Goal: Information Seeking & Learning: Learn about a topic

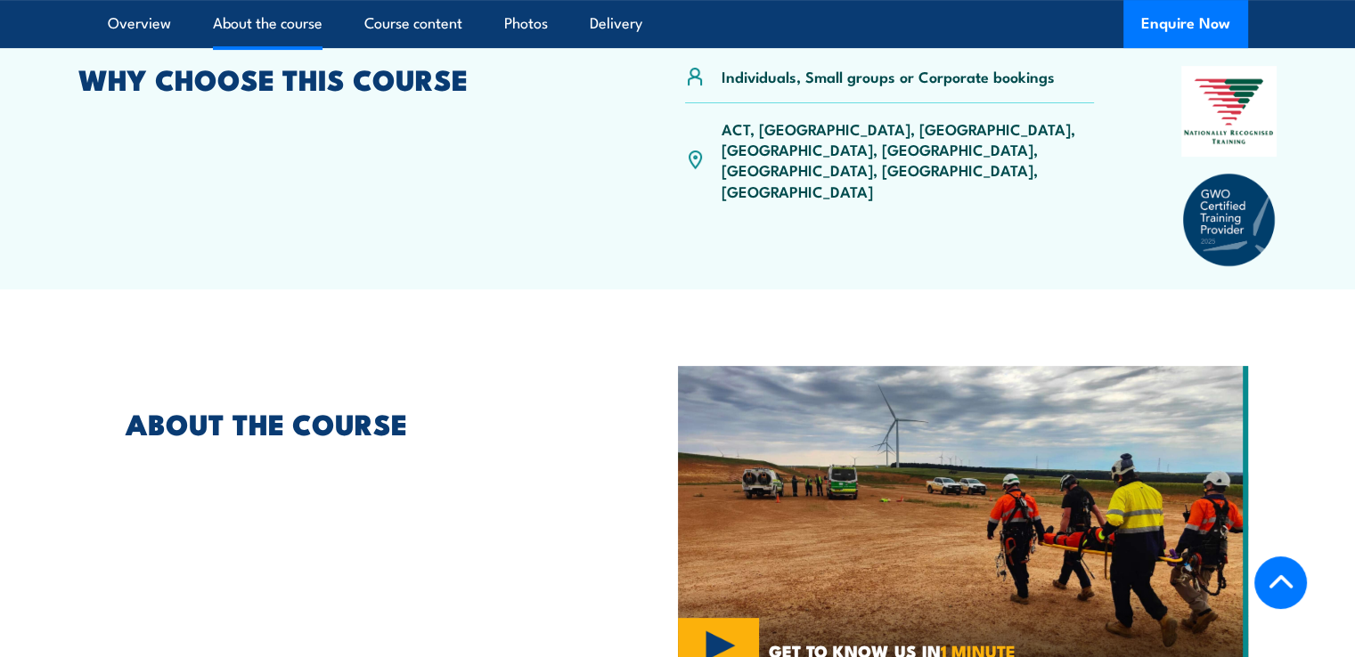
scroll to position [1069, 0]
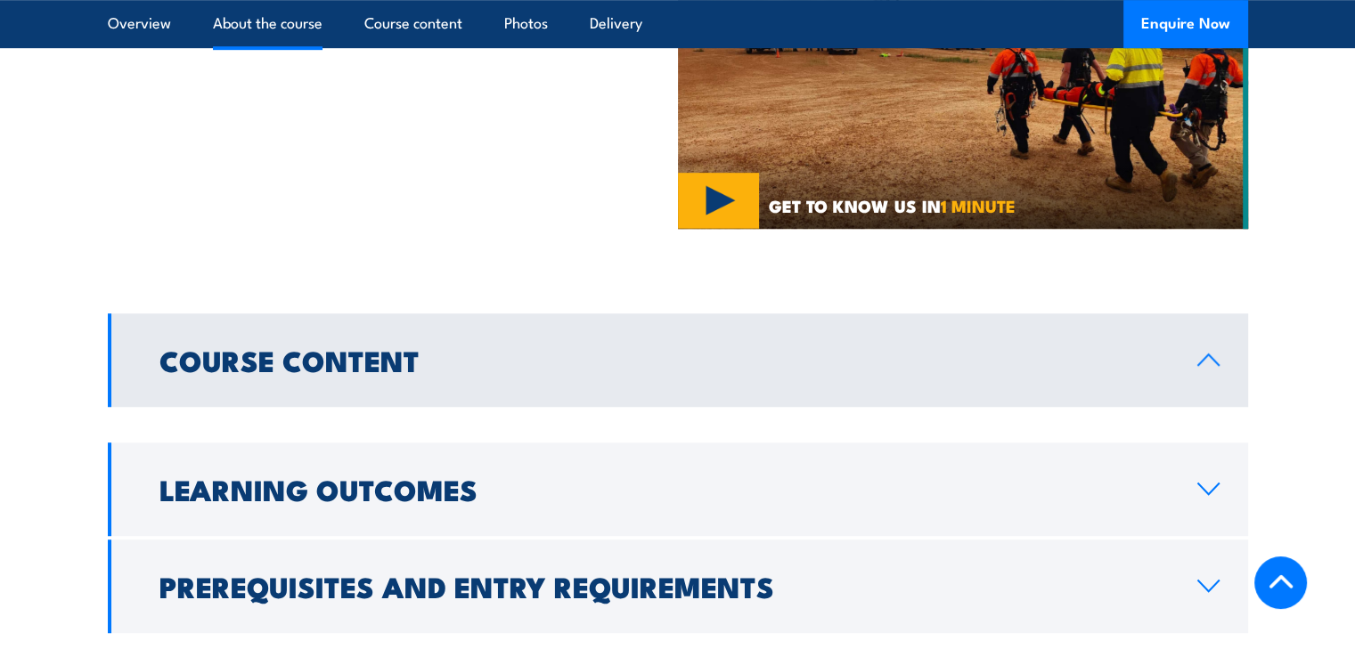
click at [570, 366] on h2 "Course Content" at bounding box center [663, 359] width 1009 height 25
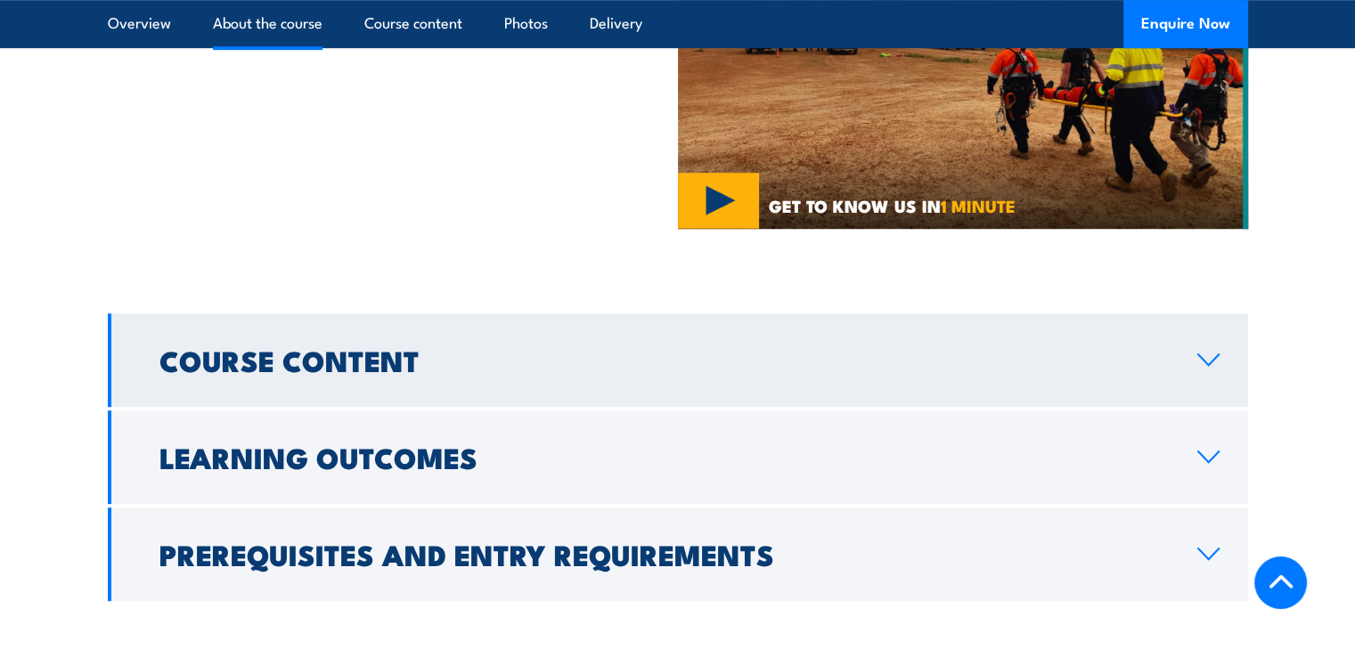
click at [552, 343] on link "Course Content" at bounding box center [678, 361] width 1140 height 94
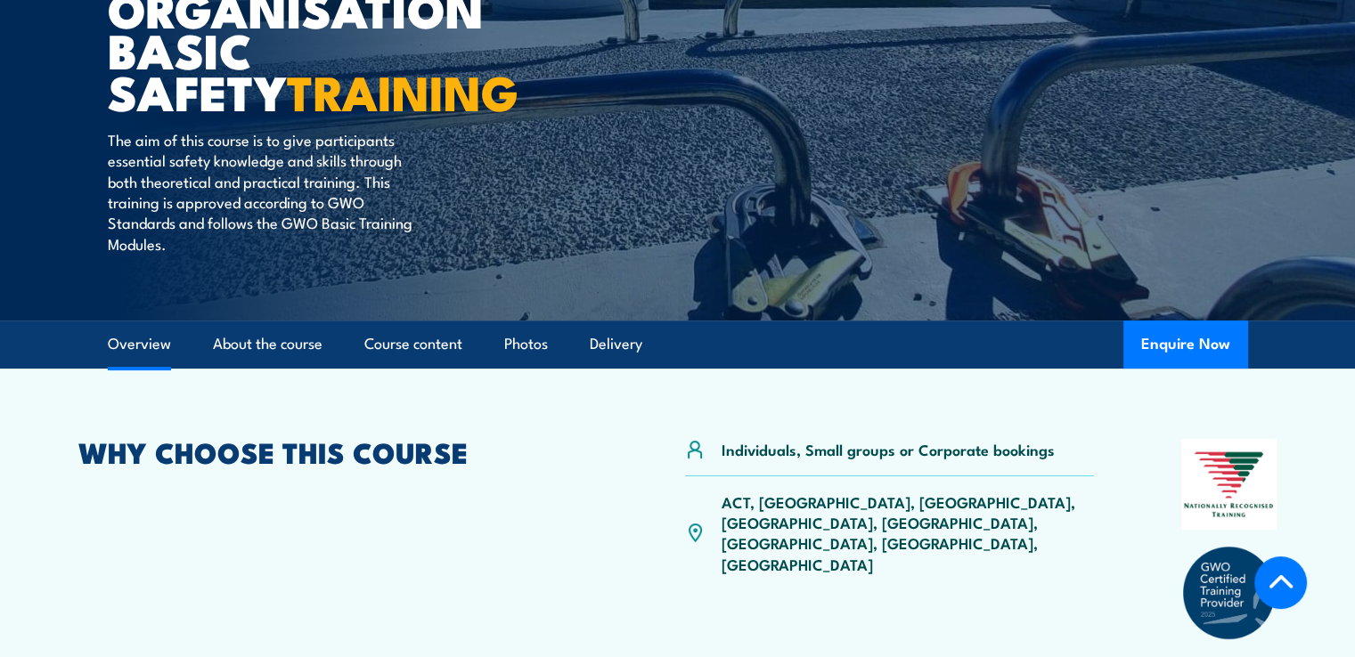
scroll to position [445, 0]
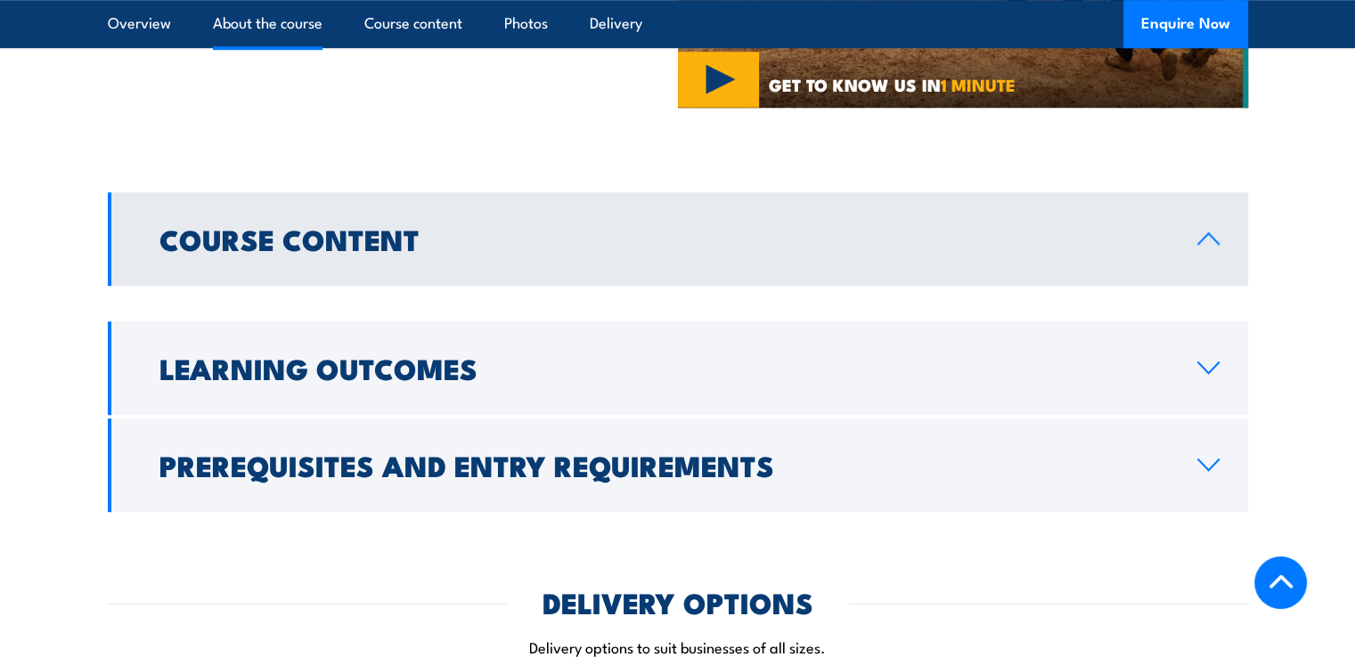
scroll to position [1069, 0]
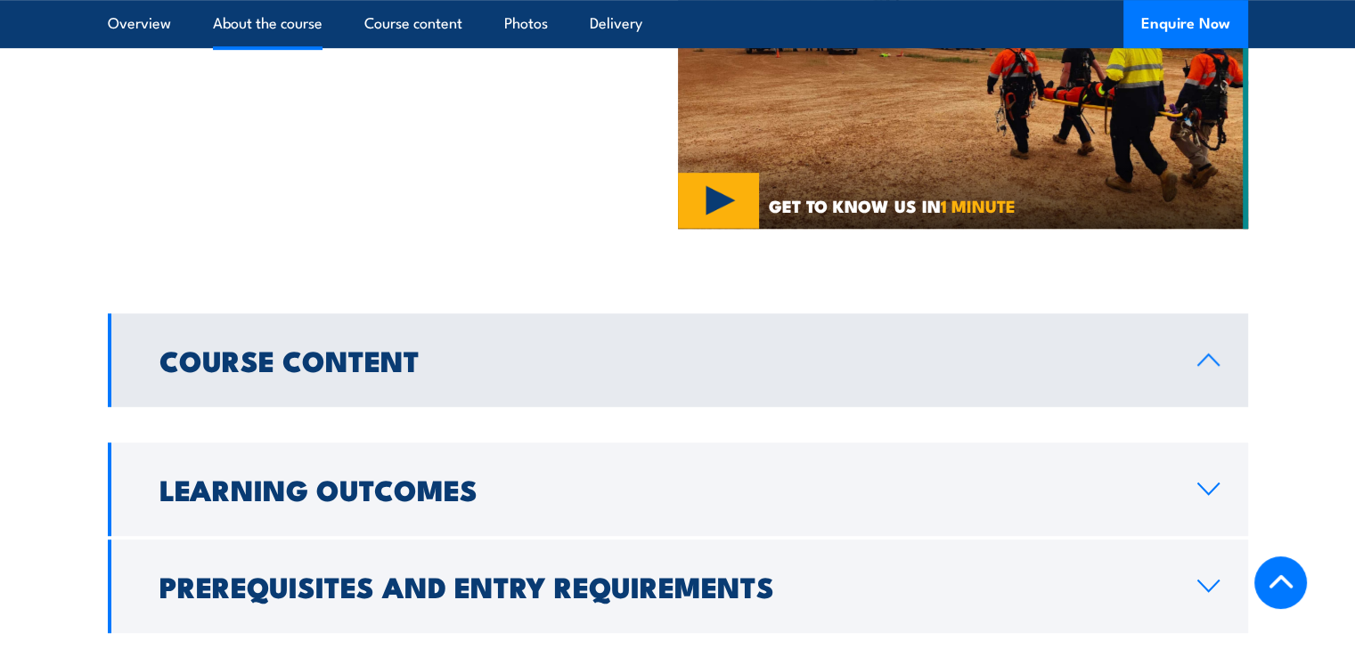
click at [526, 394] on link "Course Content" at bounding box center [678, 361] width 1140 height 94
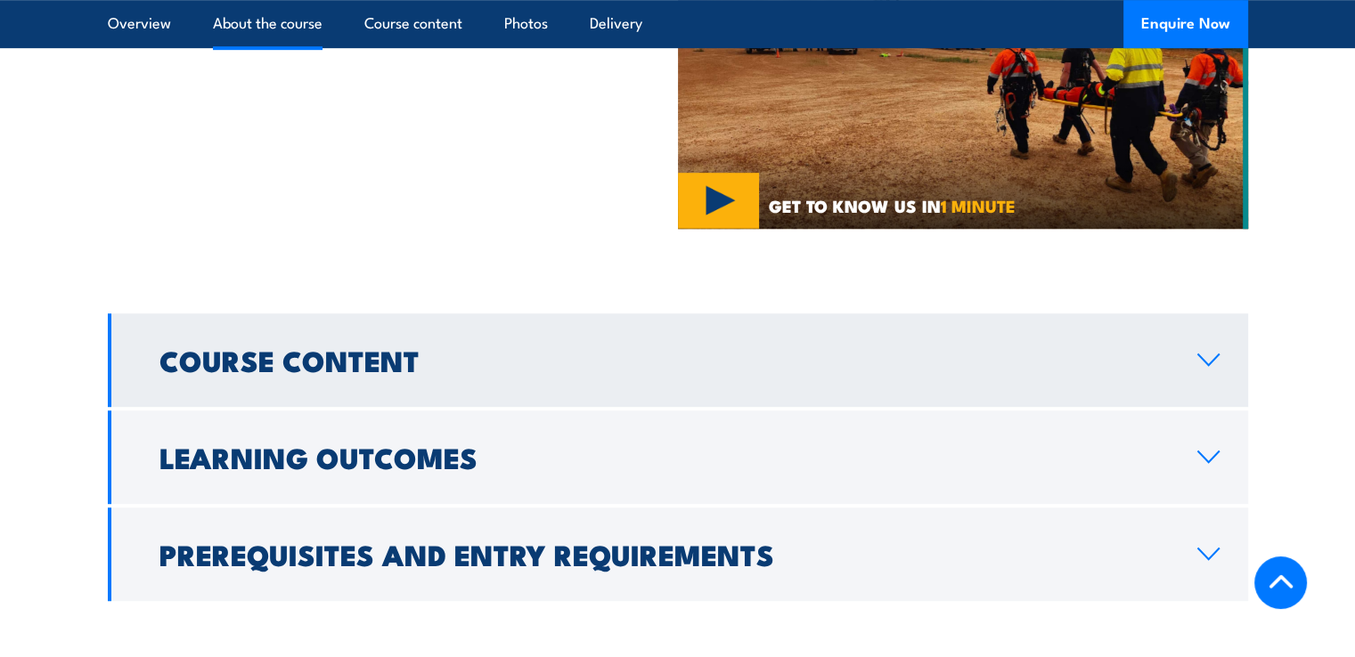
click at [528, 383] on link "Course Content" at bounding box center [678, 361] width 1140 height 94
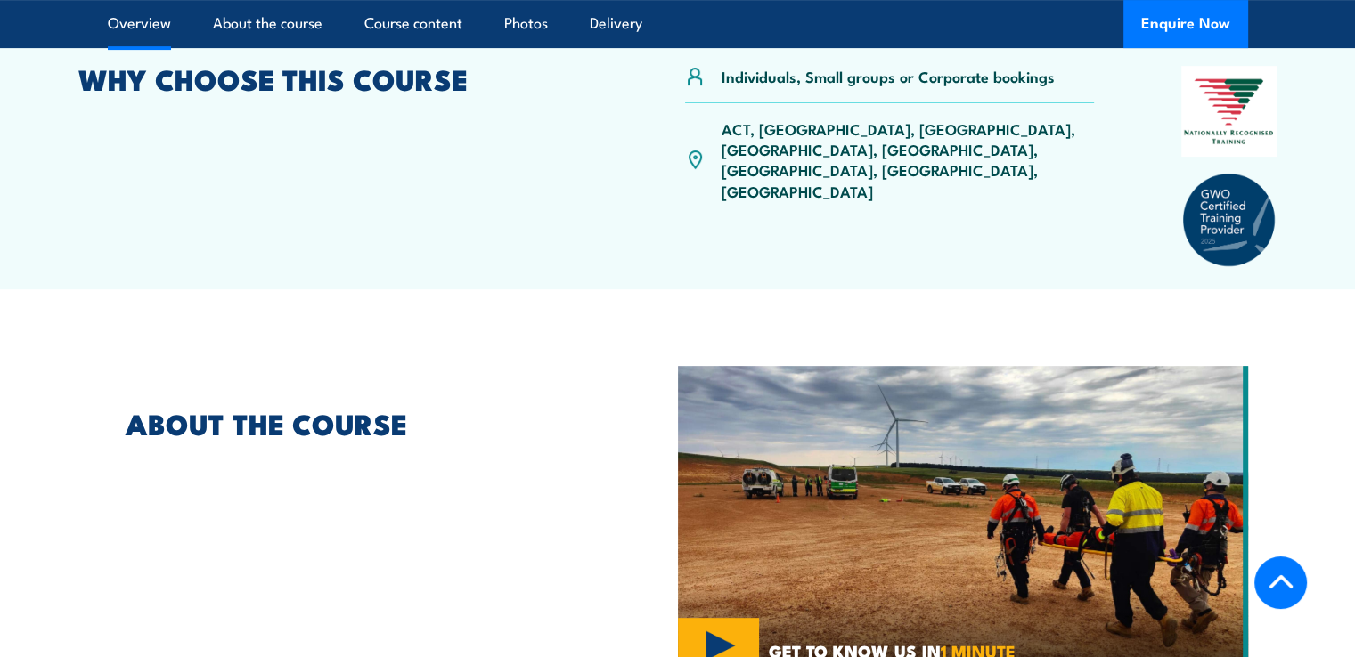
scroll to position [356, 0]
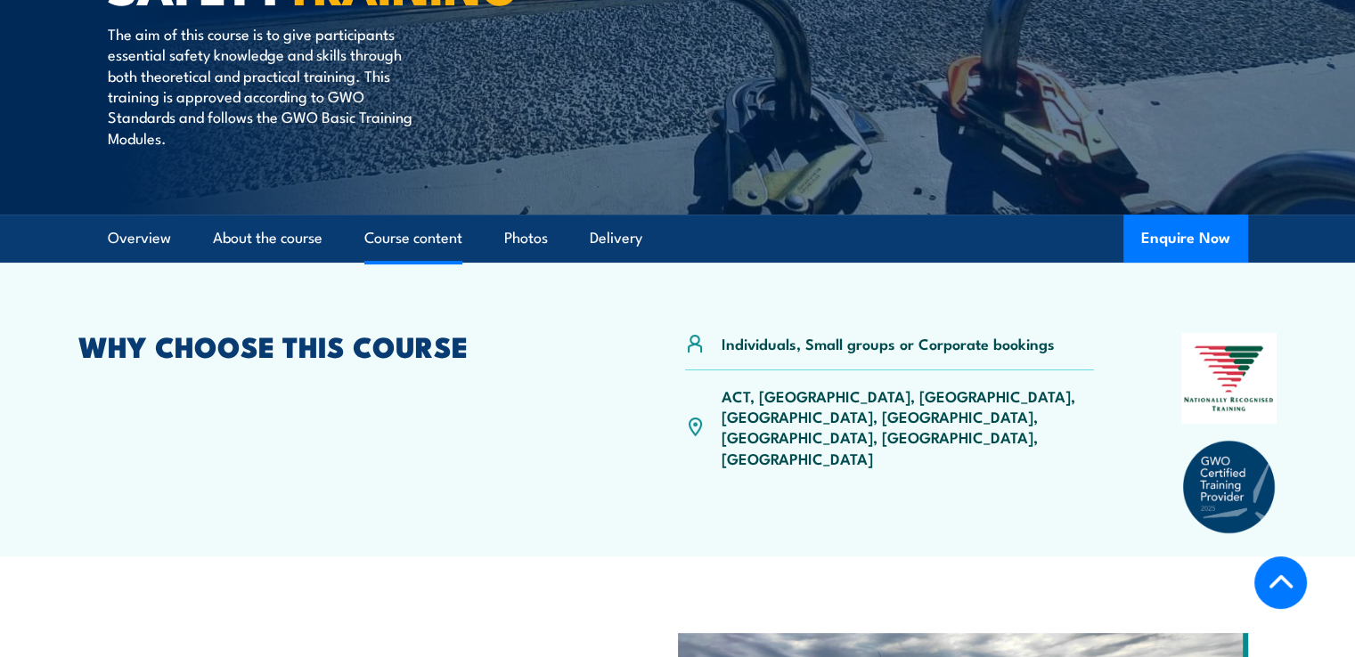
click at [417, 234] on link "Course content" at bounding box center [413, 238] width 98 height 47
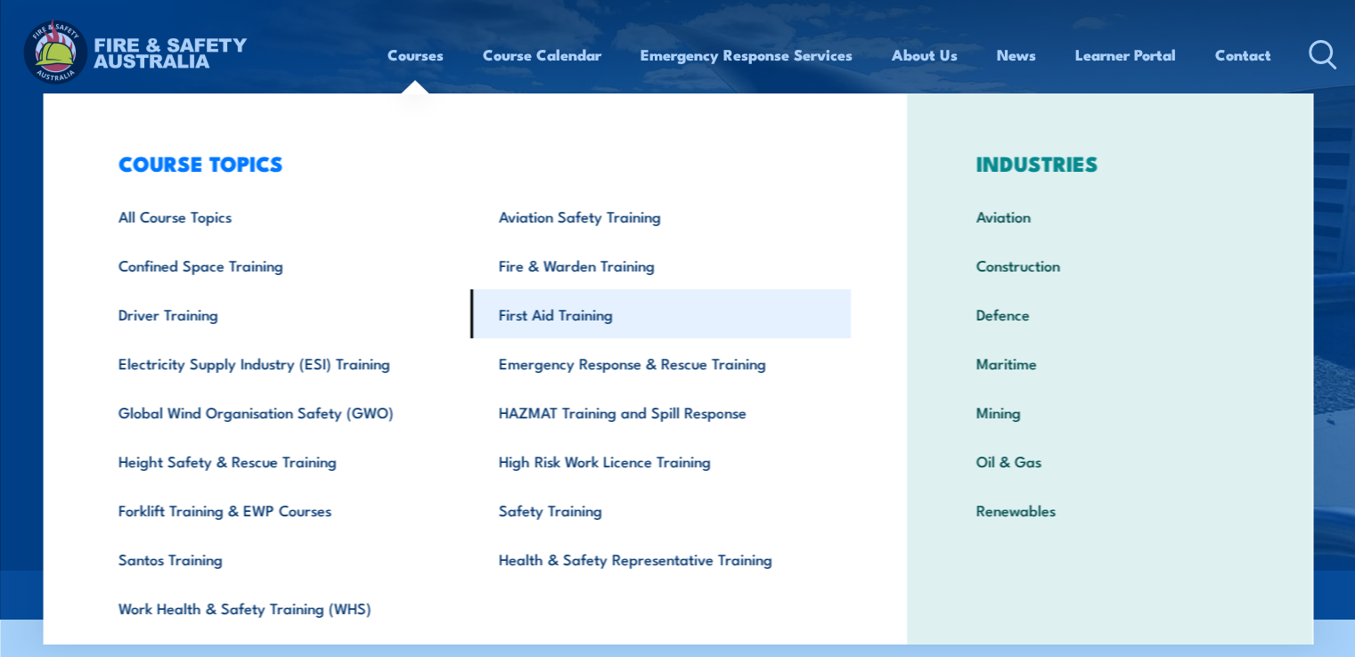
scroll to position [55, 0]
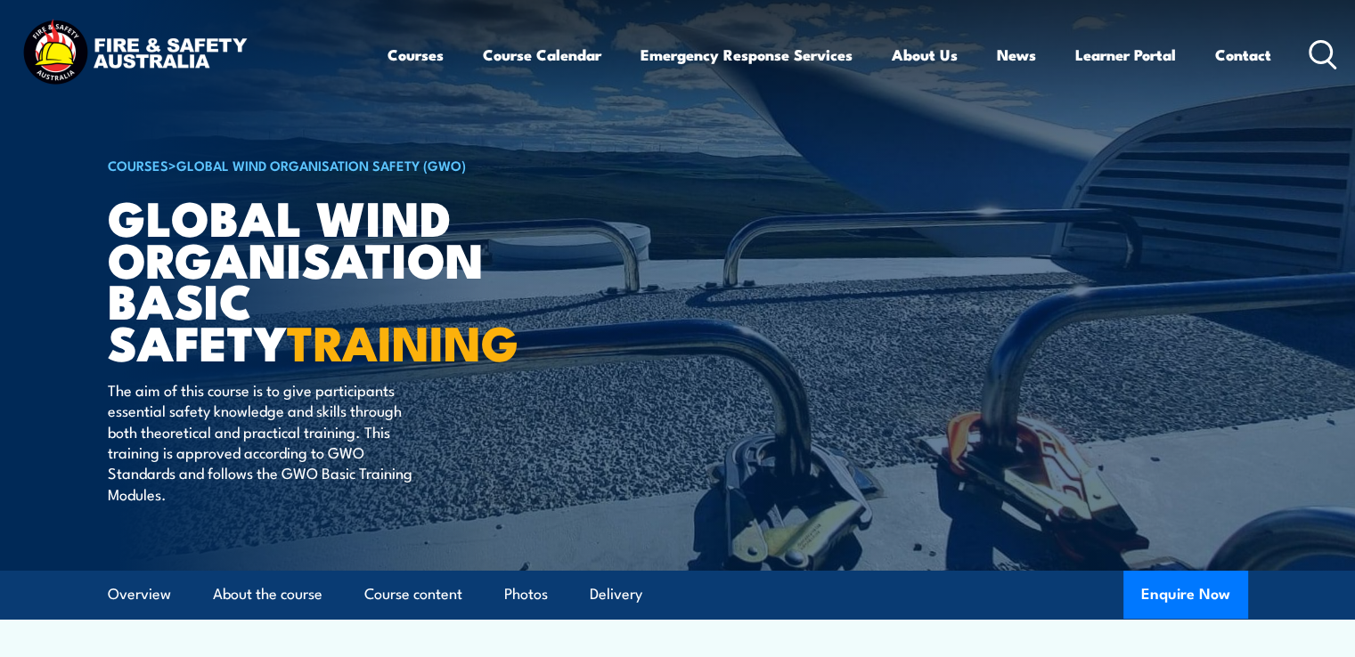
click at [1324, 467] on img at bounding box center [677, 285] width 1355 height 571
